Goal: Information Seeking & Learning: Find specific fact

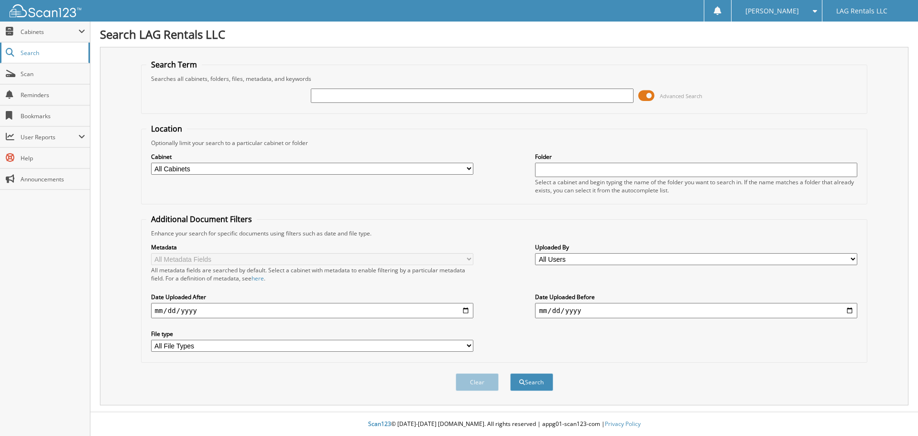
click at [41, 52] on span "Search" at bounding box center [52, 53] width 63 height 8
type input "3426081"
click at [510, 373] on button "Search" at bounding box center [531, 382] width 43 height 18
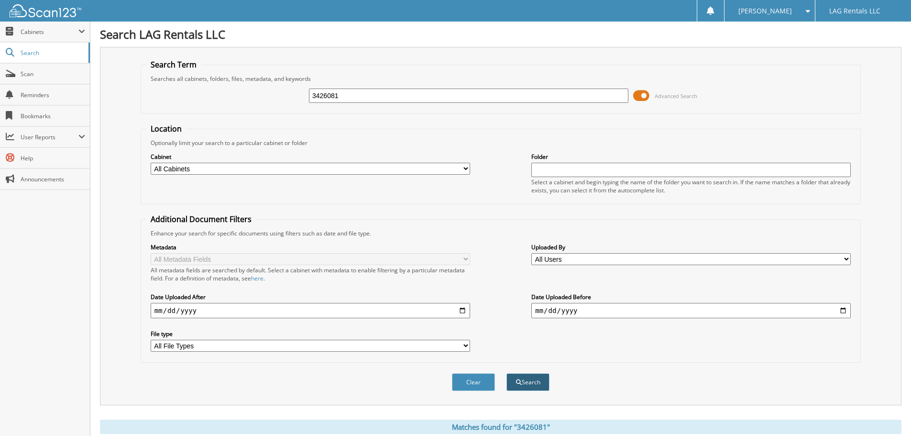
click at [533, 390] on button "Search" at bounding box center [527, 382] width 43 height 18
click at [81, 29] on span at bounding box center [81, 32] width 7 height 8
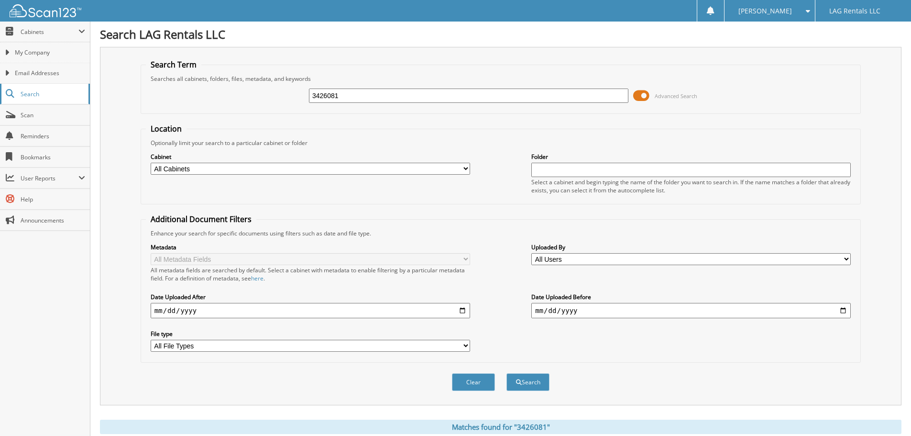
click at [35, 94] on span "Search" at bounding box center [52, 94] width 63 height 8
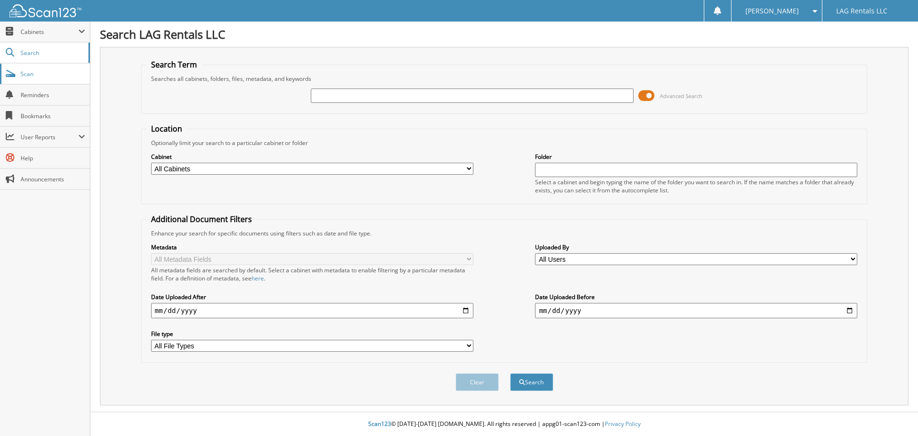
click at [30, 74] on span "Scan" at bounding box center [53, 74] width 65 height 8
click at [643, 95] on span at bounding box center [646, 95] width 16 height 14
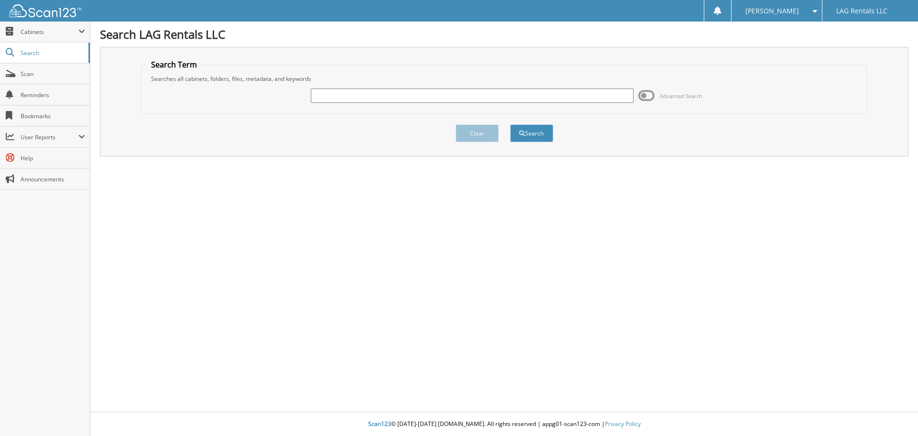
click at [390, 94] on input "text" at bounding box center [472, 95] width 322 height 14
type input "3426081"
click at [510, 124] on button "Search" at bounding box center [531, 133] width 43 height 18
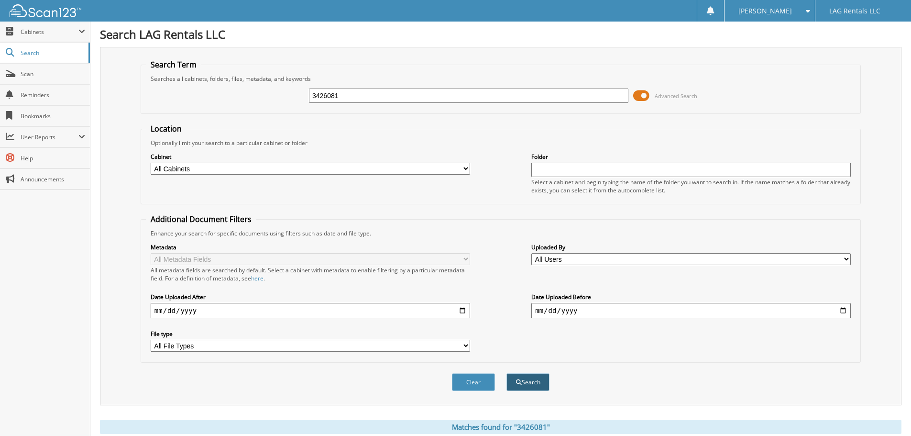
click at [529, 383] on button "Search" at bounding box center [527, 382] width 43 height 18
click at [39, 51] on span "Search" at bounding box center [52, 53] width 63 height 8
